Goal: Task Accomplishment & Management: Manage account settings

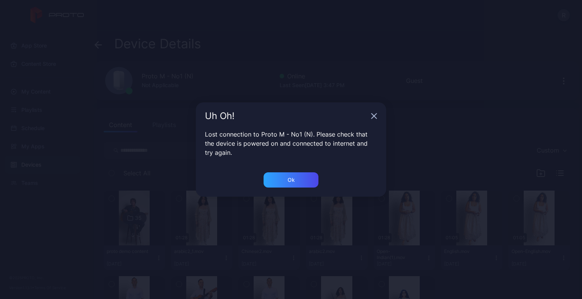
scroll to position [78, 0]
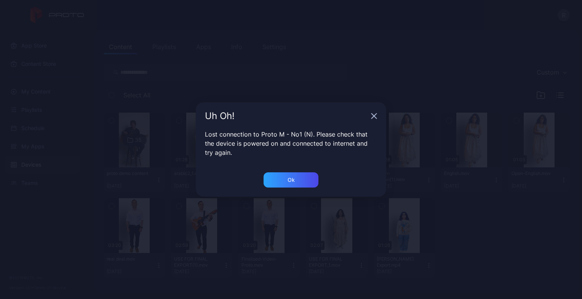
click at [375, 113] on icon "button" at bounding box center [374, 116] width 6 height 6
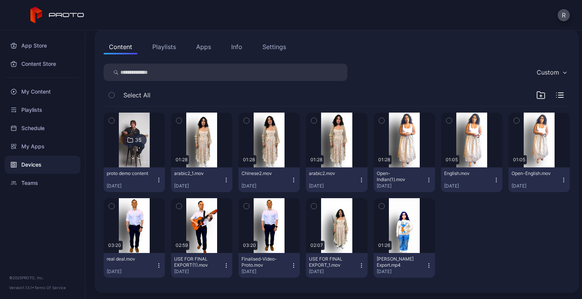
click at [290, 179] on icon "button" at bounding box center [293, 180] width 6 height 6
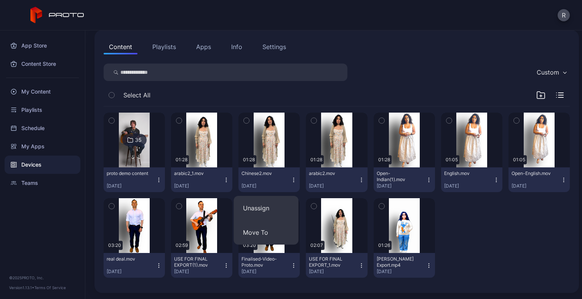
click at [303, 96] on div "Select All" at bounding box center [337, 96] width 466 height 19
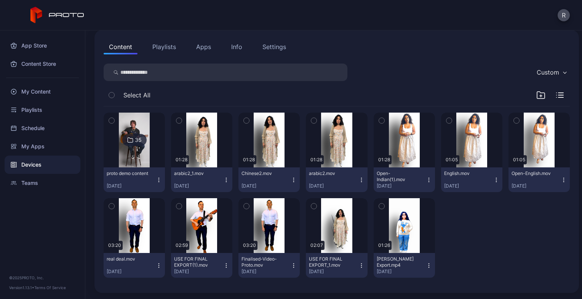
click at [292, 180] on icon "button" at bounding box center [293, 180] width 6 height 6
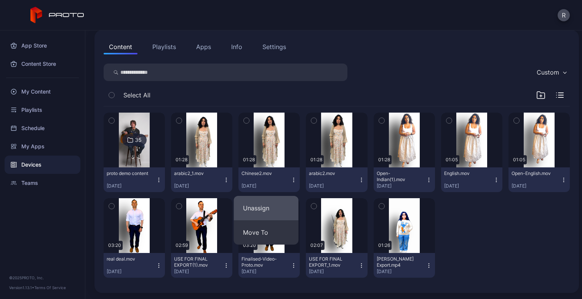
click at [263, 215] on button "Unassign" at bounding box center [266, 208] width 65 height 24
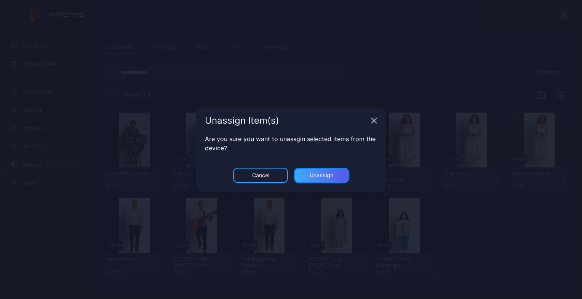
click at [321, 175] on div "Unassign" at bounding box center [321, 175] width 24 height 6
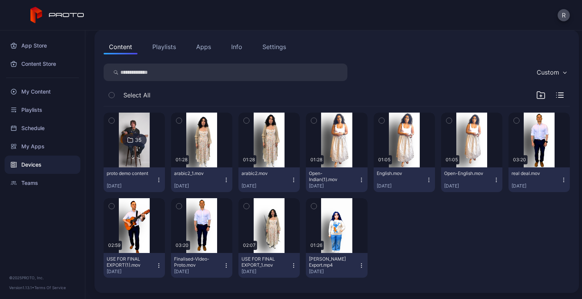
click at [291, 179] on icon "button" at bounding box center [293, 180] width 6 height 6
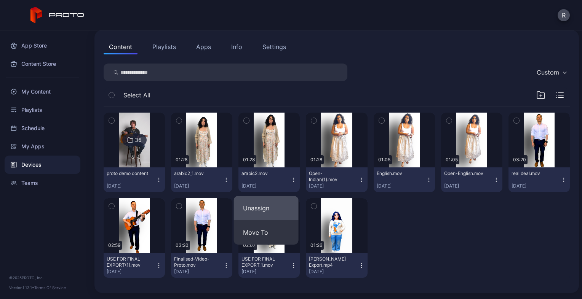
click at [269, 203] on button "Unassign" at bounding box center [266, 208] width 65 height 24
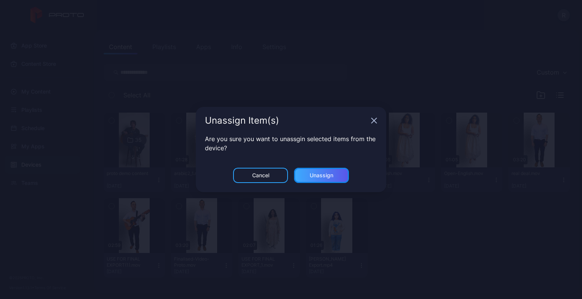
click at [322, 179] on div "Unassign" at bounding box center [321, 175] width 55 height 15
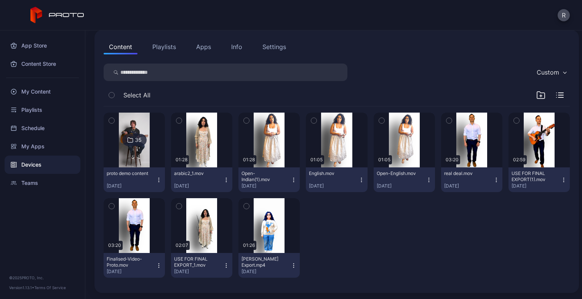
click at [224, 177] on icon "button" at bounding box center [226, 180] width 6 height 6
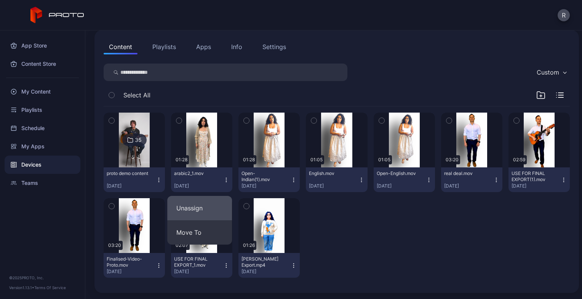
click at [203, 211] on button "Unassign" at bounding box center [199, 208] width 65 height 24
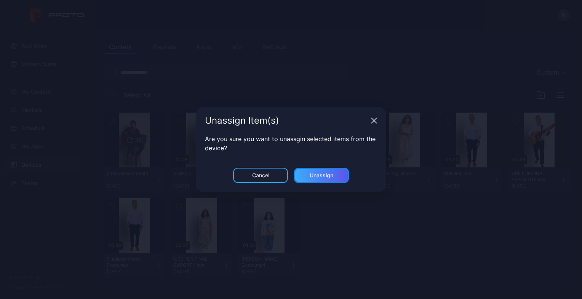
click at [322, 174] on div "Unassign" at bounding box center [321, 175] width 24 height 6
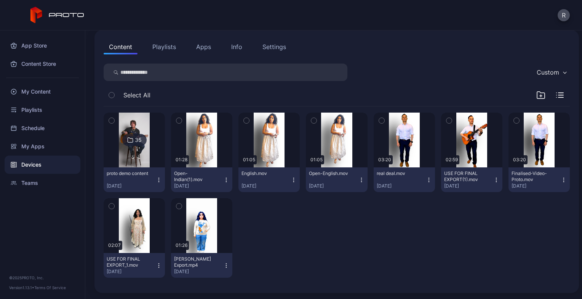
click at [228, 177] on button "Open-Indian(1).mov [DATE]" at bounding box center [201, 179] width 61 height 25
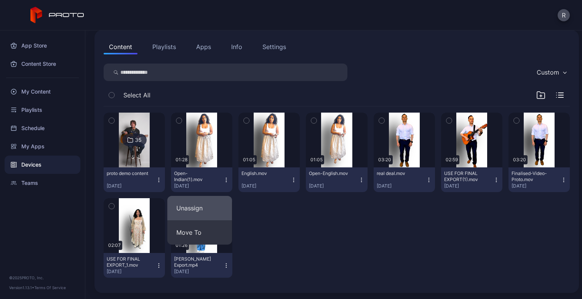
click at [183, 208] on button "Unassign" at bounding box center [199, 208] width 65 height 24
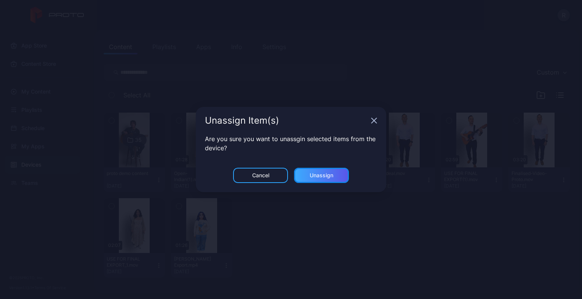
click at [314, 179] on div "Unassign" at bounding box center [321, 175] width 55 height 15
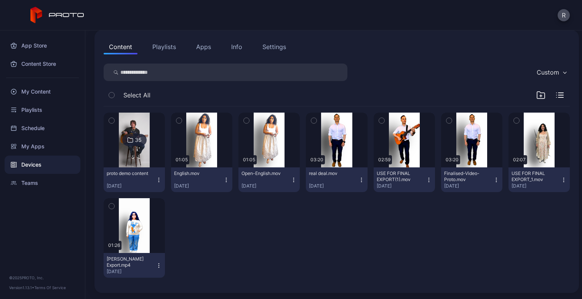
click at [225, 177] on icon "button" at bounding box center [226, 180] width 6 height 6
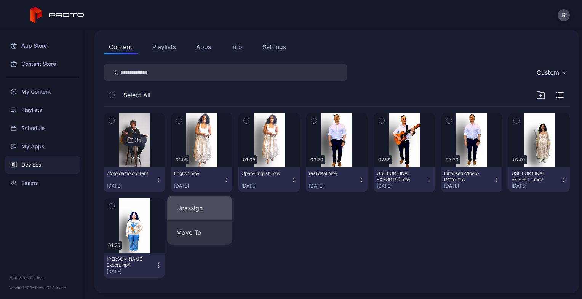
click at [190, 210] on button "Unassign" at bounding box center [199, 208] width 65 height 24
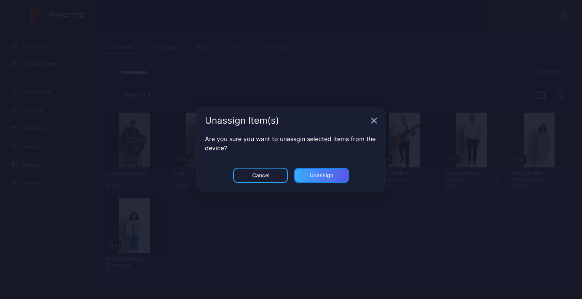
click at [318, 179] on div "Unassign" at bounding box center [321, 175] width 55 height 15
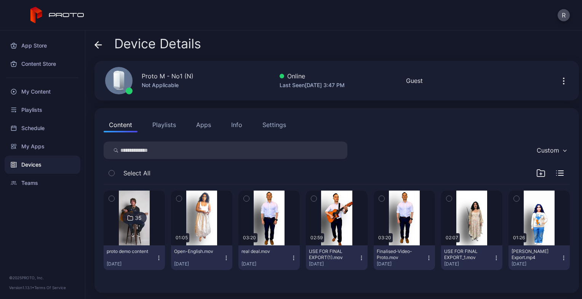
click at [226, 256] on icon "button" at bounding box center [226, 256] width 0 height 0
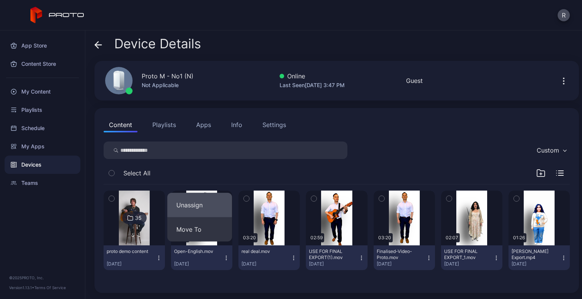
click at [193, 202] on button "Unassign" at bounding box center [199, 205] width 65 height 24
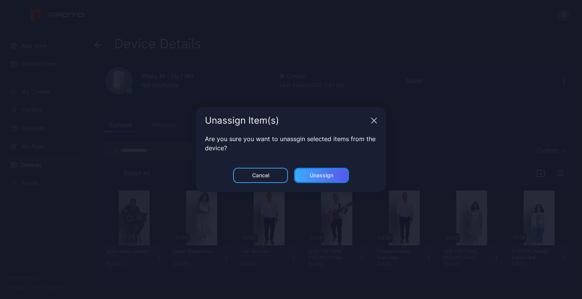
click at [318, 172] on div "Unassign" at bounding box center [321, 175] width 24 height 6
